Goal: Information Seeking & Learning: Learn about a topic

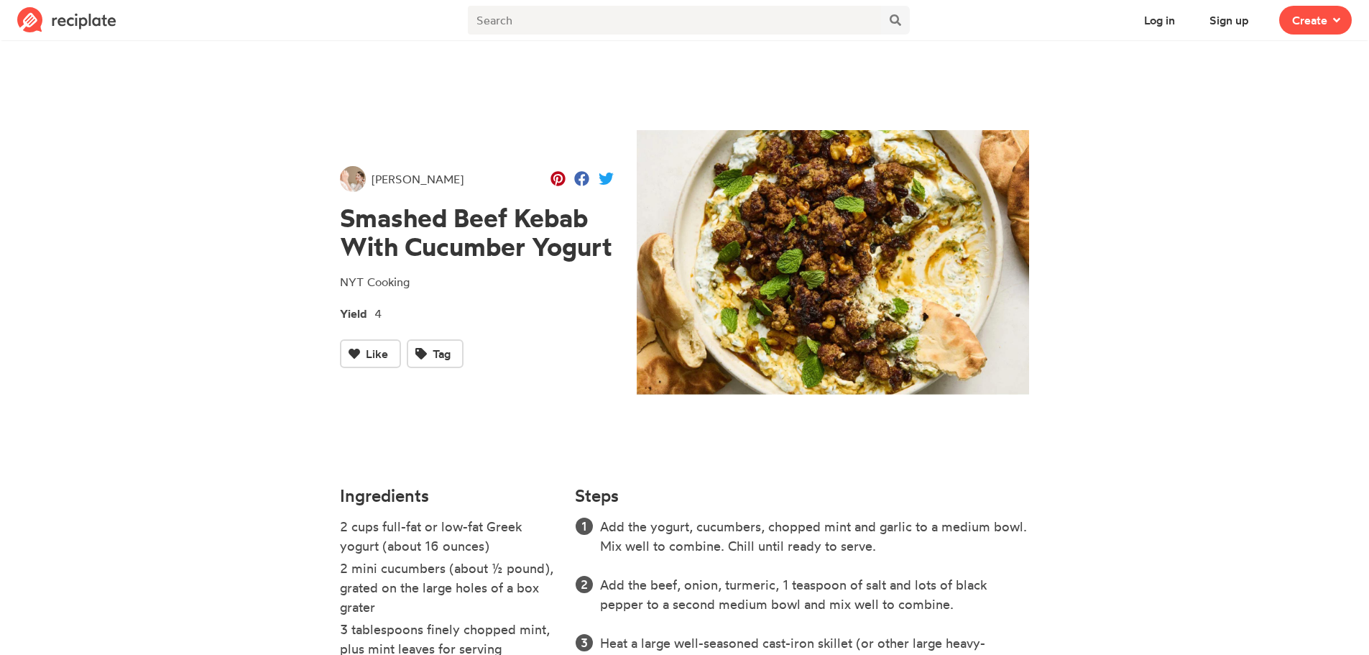
drag, startPoint x: 362, startPoint y: 170, endPoint x: 357, endPoint y: 162, distance: 9.0
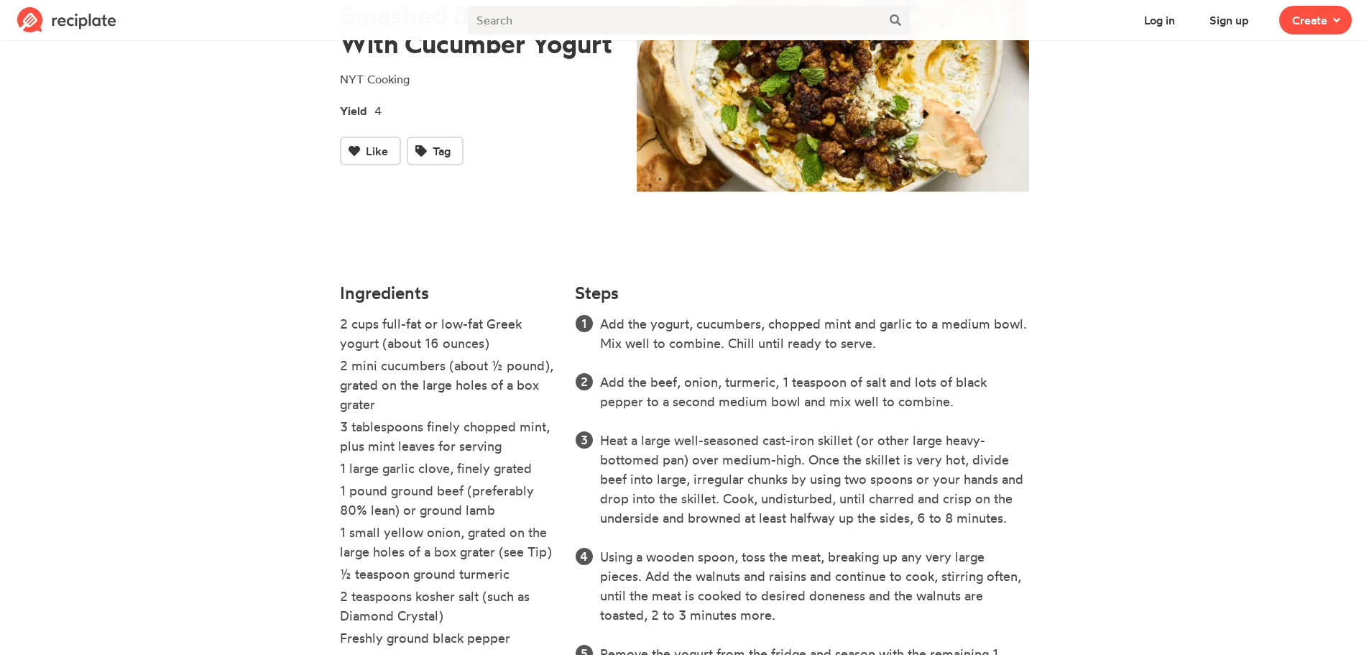
scroll to position [406, 0]
